Goal: Information Seeking & Learning: Learn about a topic

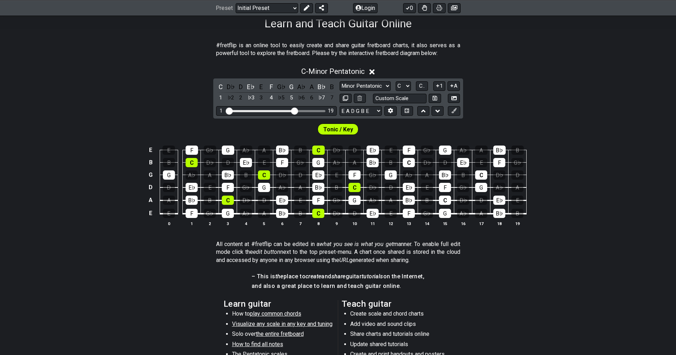
scroll to position [106, 0]
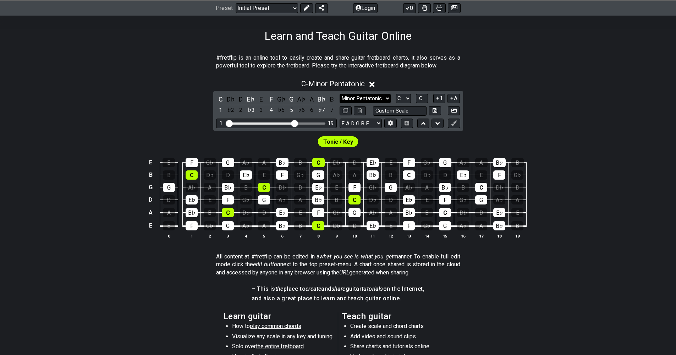
click at [388, 97] on select "Minor Pentatonic Click to edit Minor Pentatonic Major Pentatonic Minor Blues Ma…" at bounding box center [364, 99] width 51 height 10
click at [339, 94] on select "Minor Pentatonic Click to edit Minor Pentatonic Major Pentatonic Minor Blues Ma…" at bounding box center [364, 99] width 51 height 10
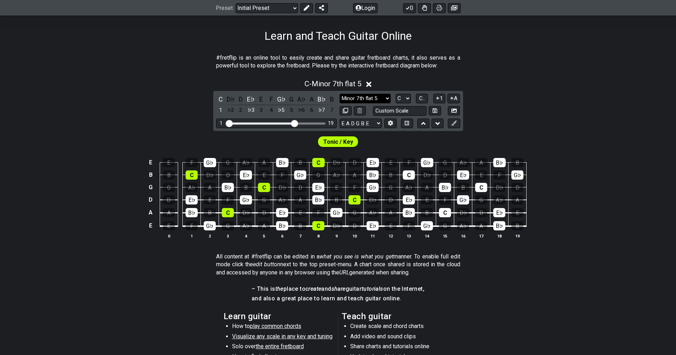
click at [388, 98] on select "Minor Pentatonic Click to edit Minor Pentatonic Major Pentatonic Minor Blues Ma…" at bounding box center [364, 99] width 51 height 10
select select "Major Blues"
click at [339, 94] on select "Minor Pentatonic Click to edit Minor Pentatonic Major Pentatonic Minor Blues Ma…" at bounding box center [364, 99] width 51 height 10
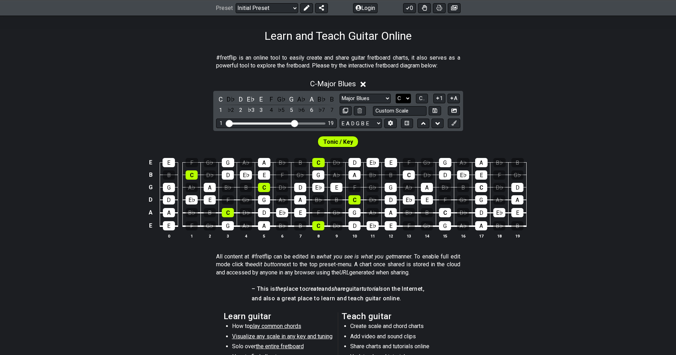
click at [409, 99] on select "A♭ A A♯ B♭ B C C♯ D♭ D D♯ E♭ E F F♯ G♭ G G♯" at bounding box center [402, 99] width 15 height 10
select select "G"
click at [395, 94] on select "A♭ A A♯ B♭ B C C♯ D♭ D D♯ E♭ E F F♯ G♭ G G♯" at bounding box center [402, 99] width 15 height 10
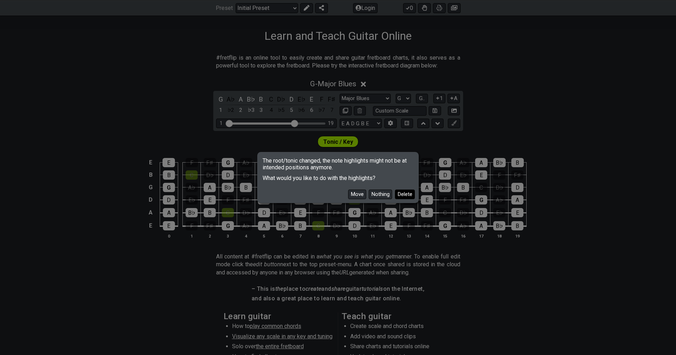
click at [402, 195] on button "Delete" at bounding box center [405, 194] width 20 height 10
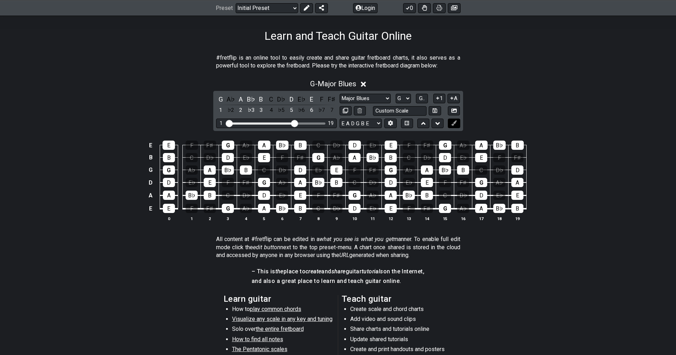
click at [455, 120] on icon at bounding box center [453, 122] width 5 height 5
click at [228, 206] on div "G" at bounding box center [228, 208] width 12 height 9
click at [229, 210] on div "G" at bounding box center [228, 208] width 12 height 9
click at [391, 122] on icon at bounding box center [390, 123] width 5 height 5
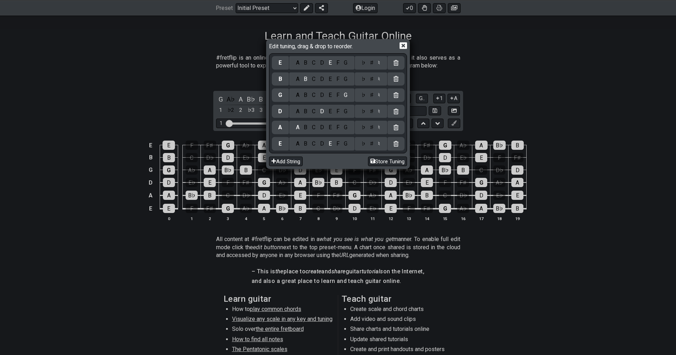
click at [403, 46] on icon at bounding box center [402, 45] width 7 height 7
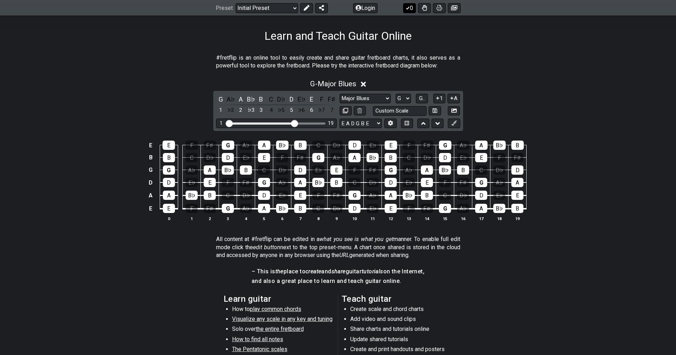
click at [411, 4] on button "0" at bounding box center [409, 8] width 13 height 10
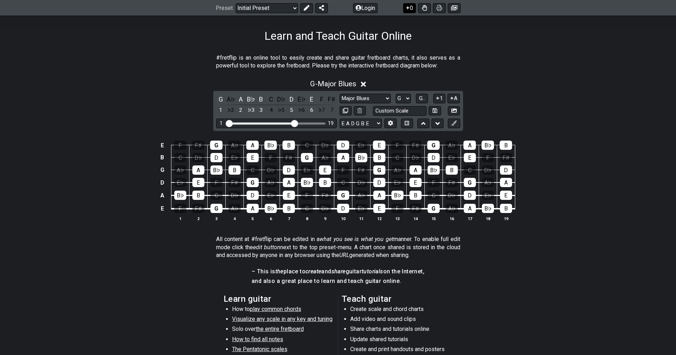
click at [411, 4] on button "0" at bounding box center [409, 8] width 13 height 10
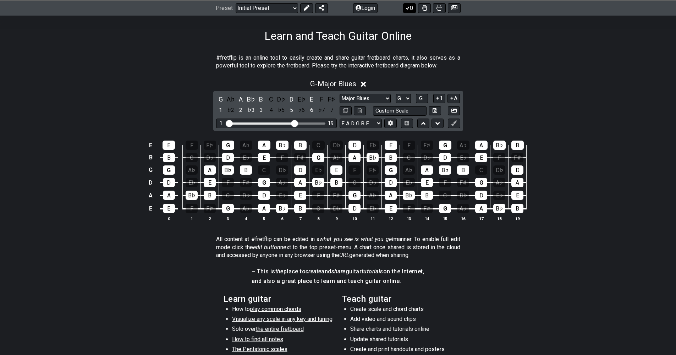
click at [411, 4] on button "0" at bounding box center [409, 8] width 13 height 10
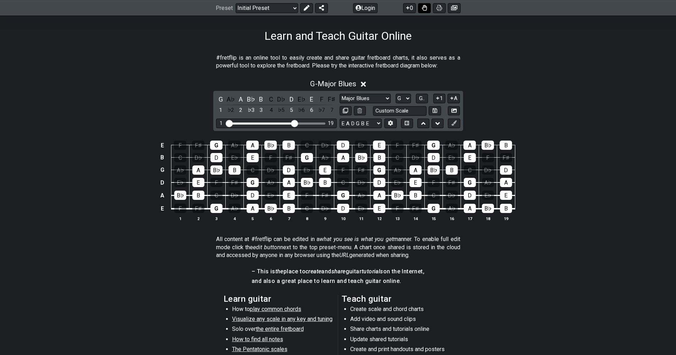
click at [426, 8] on icon at bounding box center [424, 8] width 5 height 6
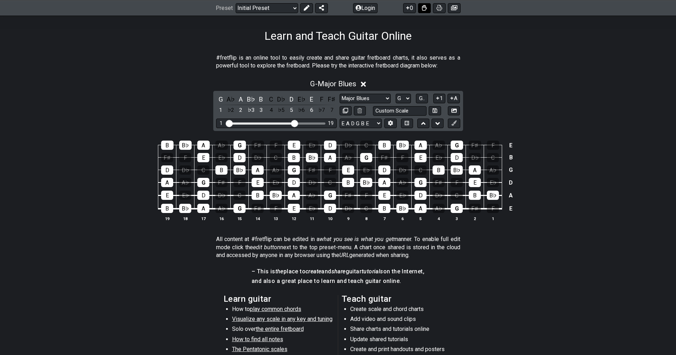
click at [426, 8] on icon at bounding box center [424, 8] width 5 height 6
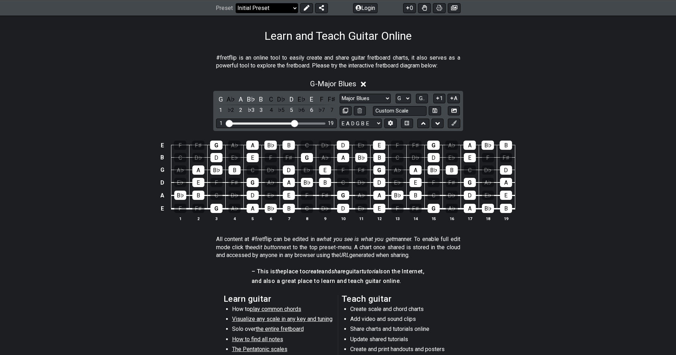
click at [292, 8] on select "Welcome to #fretflip! Initial Preset Custom Preset Minor Pentatonic Major Penta…" at bounding box center [267, 8] width 62 height 10
click at [236, 3] on select "Welcome to #fretflip! Initial Preset Custom Preset Minor Pentatonic Major Penta…" at bounding box center [267, 8] width 62 height 10
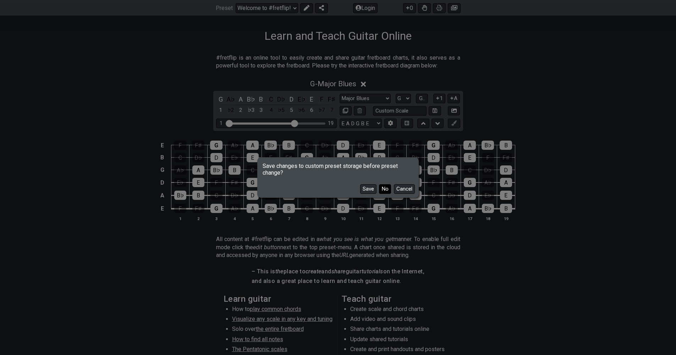
click at [382, 189] on button "No" at bounding box center [385, 189] width 12 height 10
select select "/guitar-scales"
select select "C"
select select "Minor Pentatonic"
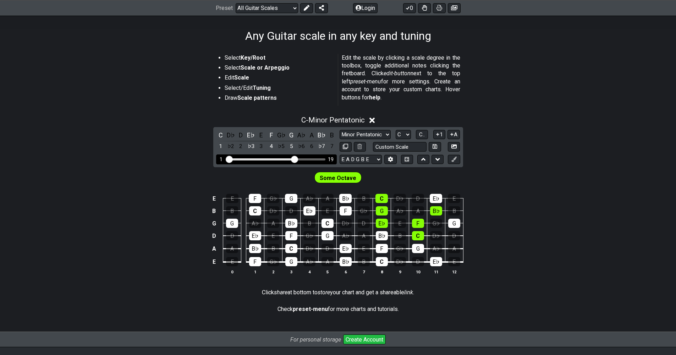
click at [314, 159] on div "Visible fret range" at bounding box center [276, 159] width 98 height 2
click at [312, 157] on div "1 19" at bounding box center [276, 159] width 121 height 10
drag, startPoint x: 295, startPoint y: 159, endPoint x: 303, endPoint y: 160, distance: 8.3
click at [303, 159] on input "Visible fret range" at bounding box center [276, 159] width 101 height 0
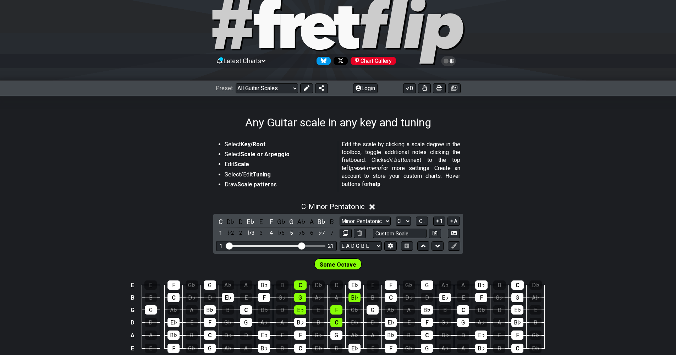
scroll to position [47, 0]
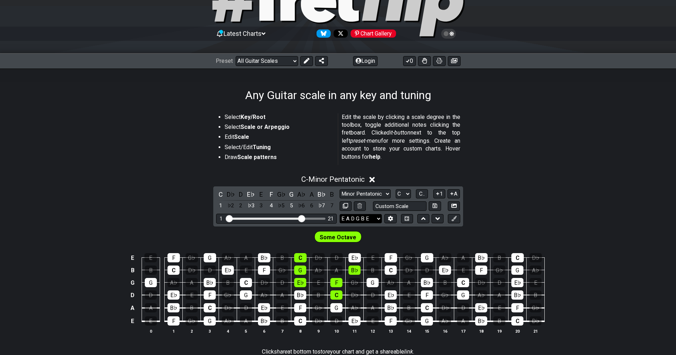
click at [377, 219] on select "E A D G B E E A D G B E E A D G B E B E A D F♯ B A D G C E A D A D G B E E♭ A♭ …" at bounding box center [360, 219] width 42 height 10
click at [572, 176] on div "C - Minor Pentatonic" at bounding box center [338, 177] width 676 height 13
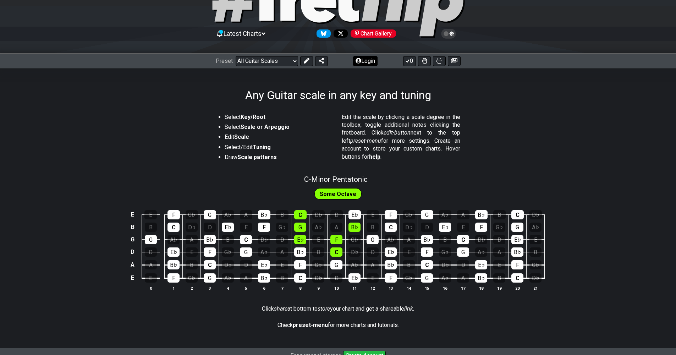
click at [370, 60] on button "Login" at bounding box center [365, 61] width 24 height 10
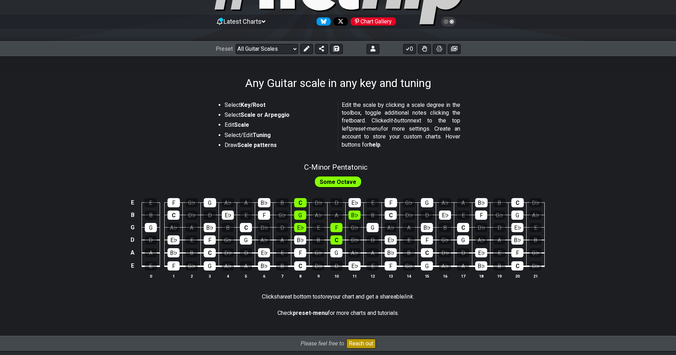
scroll to position [35, 0]
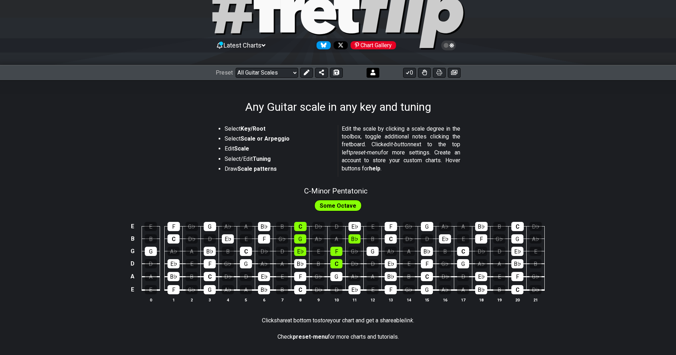
click at [373, 70] on icon at bounding box center [372, 73] width 5 height 6
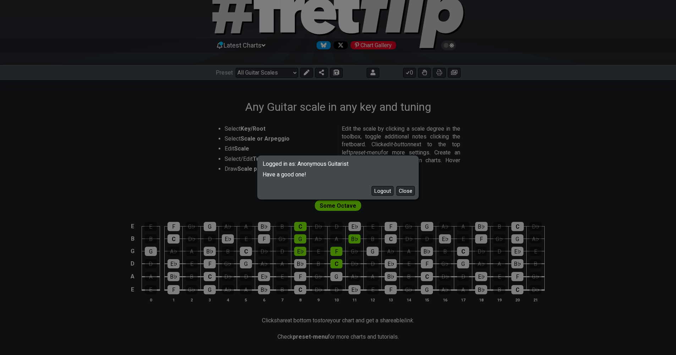
click at [462, 171] on div "Logged in as: Anonymous Guitarist Have a good one! Logout Close" at bounding box center [338, 177] width 676 height 355
click at [409, 188] on button "Close" at bounding box center [405, 191] width 18 height 10
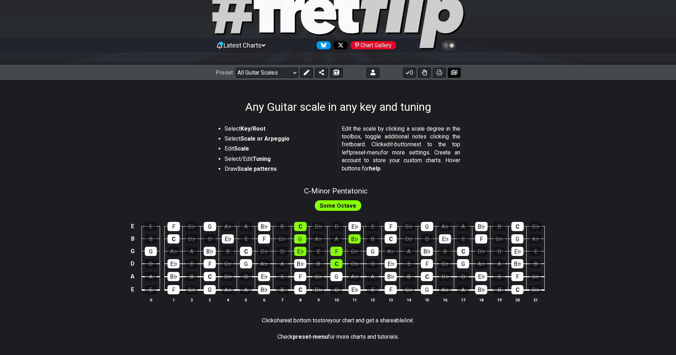
click at [456, 73] on icon at bounding box center [454, 73] width 6 height 6
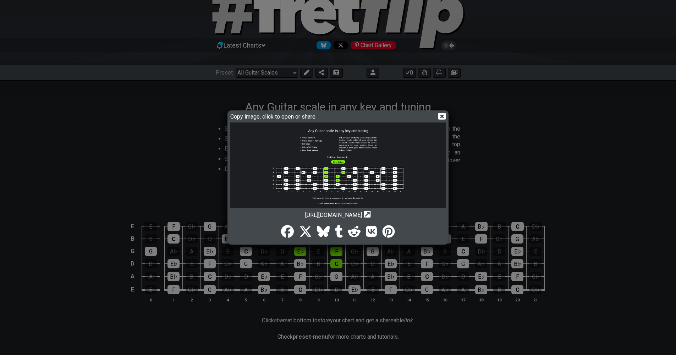
click at [440, 114] on icon at bounding box center [441, 116] width 7 height 7
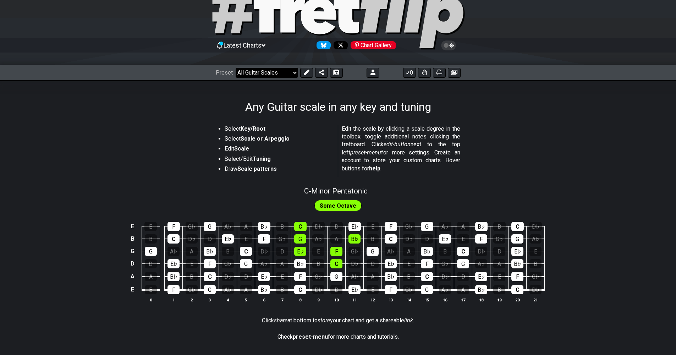
click at [294, 73] on select "Welcome to #fretflip! Initial Preset Custom Preset Minor Pentatonic Major Penta…" at bounding box center [267, 73] width 62 height 10
click at [236, 68] on select "Welcome to #fretflip! Initial Preset Custom Preset Minor Pentatonic Major Penta…" at bounding box center [267, 73] width 62 height 10
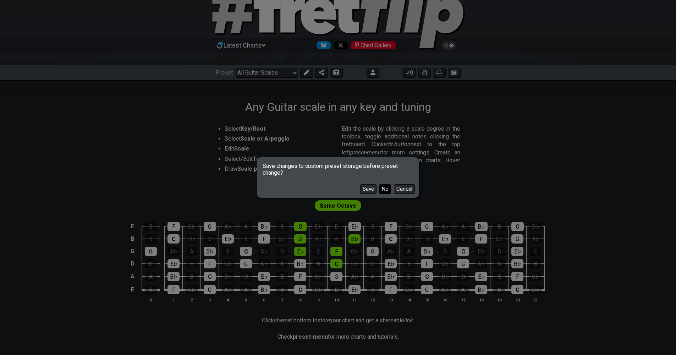
click at [385, 187] on button "No" at bounding box center [385, 189] width 12 height 10
select select "/minor-pentatonic"
select select "C"
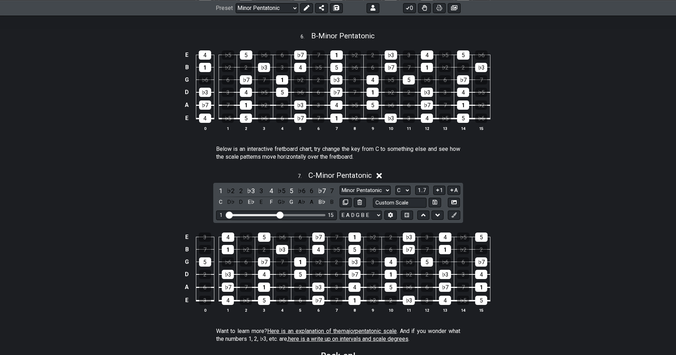
scroll to position [851, 0]
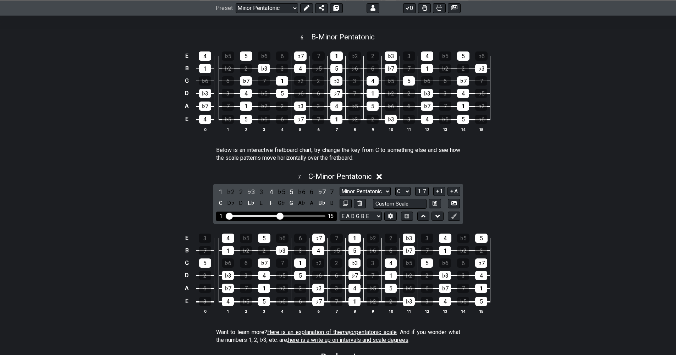
click at [292, 215] on div "Visible fret range" at bounding box center [276, 216] width 98 height 2
drag, startPoint x: 280, startPoint y: 216, endPoint x: 297, endPoint y: 213, distance: 16.6
click at [297, 215] on input "Visible fret range" at bounding box center [276, 215] width 101 height 0
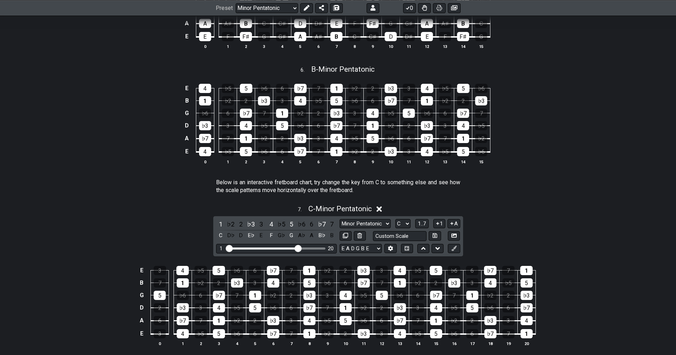
scroll to position [816, 0]
